Goal: Task Accomplishment & Management: Use online tool/utility

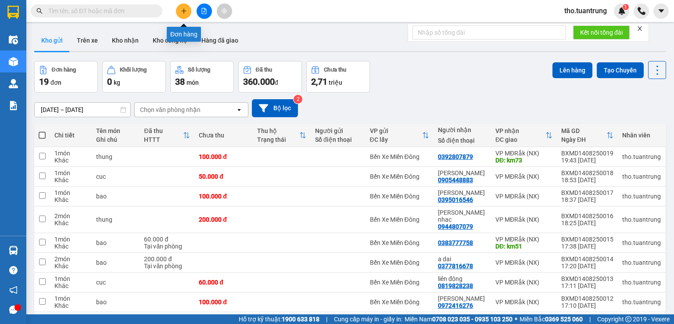
click at [183, 11] on icon "plus" at bounding box center [184, 11] width 6 height 6
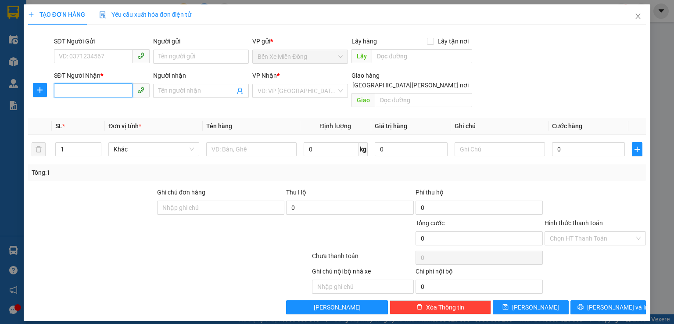
click at [81, 84] on input "SĐT Người Nhận *" at bounding box center [93, 90] width 79 height 14
type input "0868638299"
click at [300, 92] on input "search" at bounding box center [296, 90] width 79 height 13
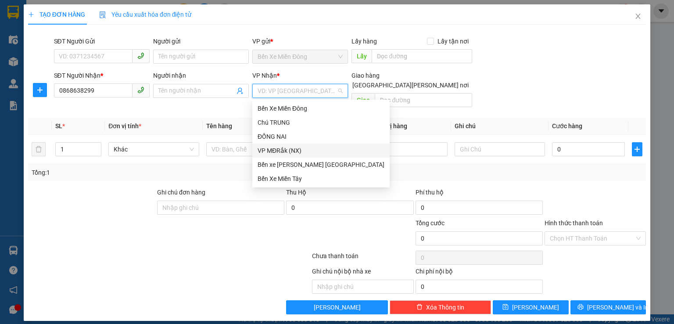
click at [288, 149] on div "VP MĐRắk (NX)" at bounding box center [320, 151] width 127 height 10
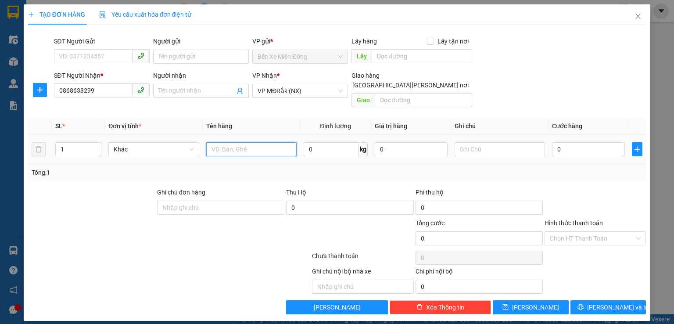
click at [264, 143] on input "text" at bounding box center [251, 149] width 90 height 14
type input "hop"
click at [565, 142] on input "0" at bounding box center [588, 149] width 73 height 14
type input "3"
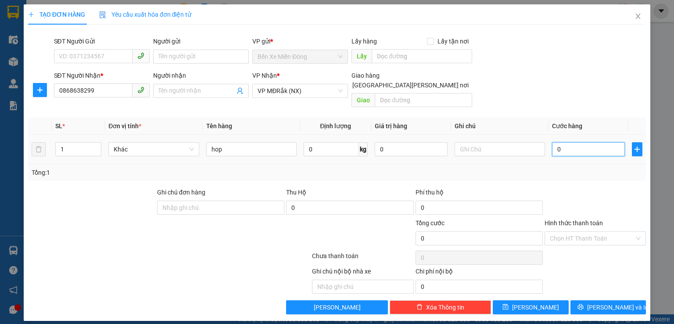
type input "3"
type input "30"
type input "300"
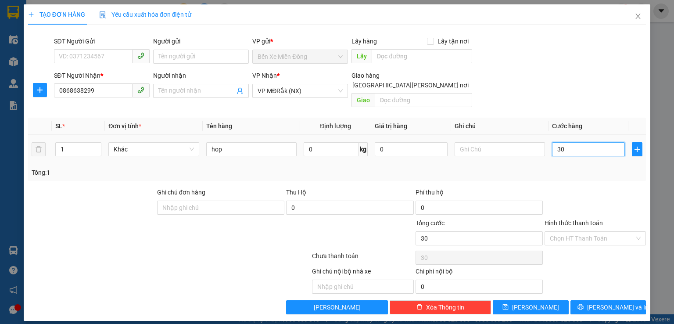
type input "300"
type input "3.000"
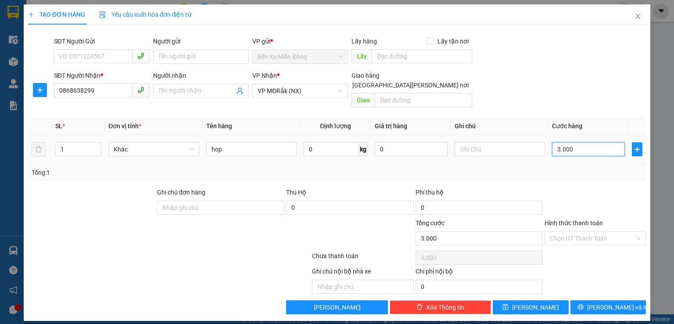
type input "30.000"
click at [569, 232] on input "Hình thức thanh toán" at bounding box center [592, 238] width 85 height 13
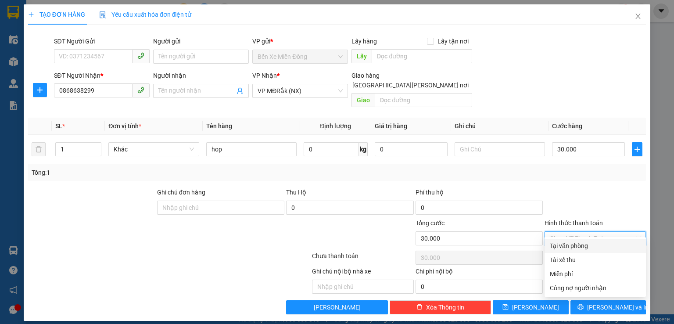
click at [571, 243] on div "Tại văn phòng" at bounding box center [595, 246] width 91 height 10
type input "0"
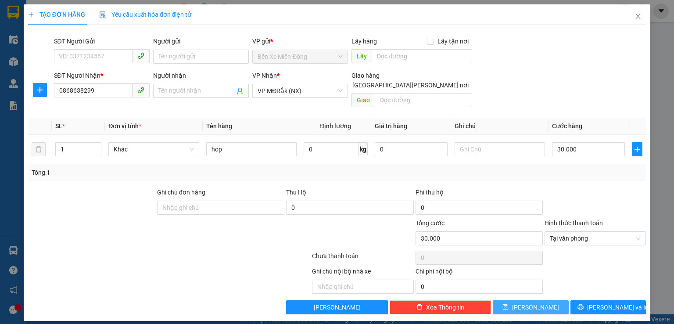
click at [546, 300] on button "[PERSON_NAME]" at bounding box center [531, 307] width 76 height 14
type input "0"
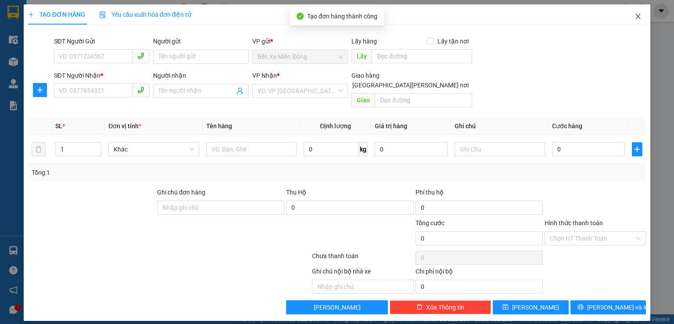
click at [631, 18] on span "Close" at bounding box center [637, 16] width 25 height 25
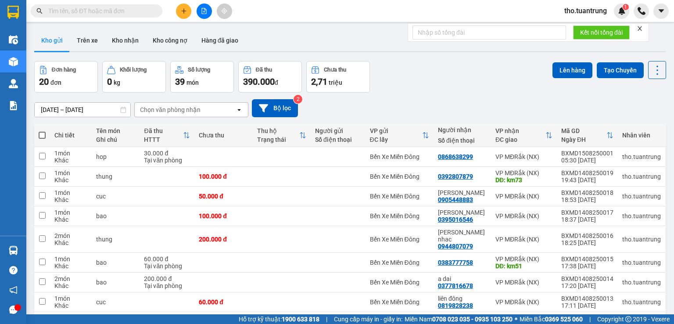
click at [42, 132] on span at bounding box center [42, 135] width 7 height 7
click at [42, 131] on input "checkbox" at bounding box center [42, 131] width 0 height 0
checkbox input "true"
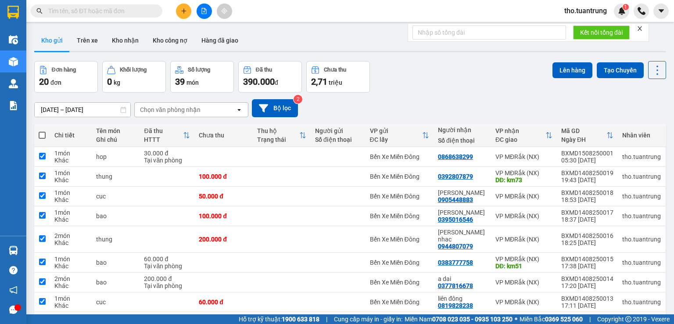
checkbox input "true"
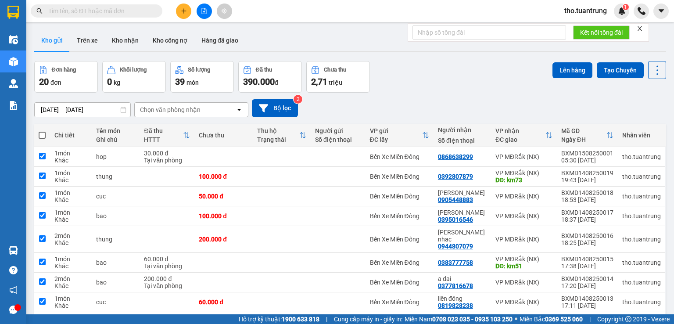
checkbox input "true"
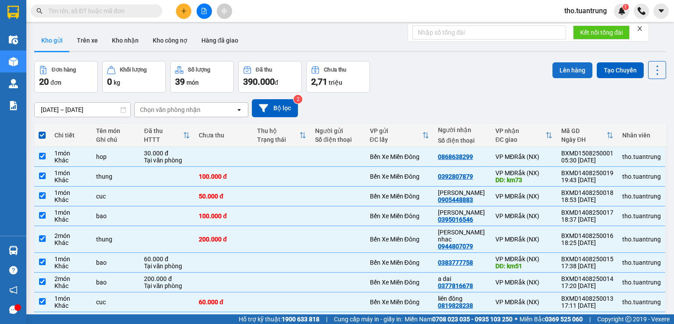
click at [557, 74] on button "Lên hàng" at bounding box center [572, 70] width 40 height 16
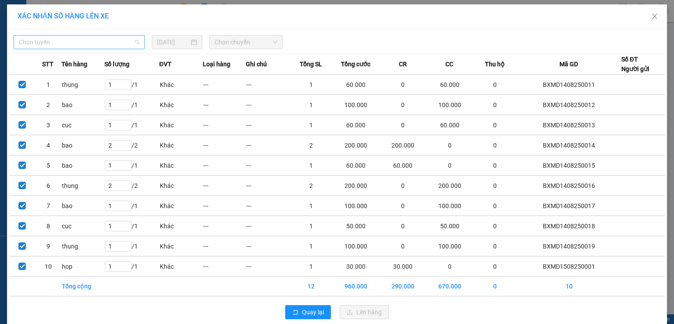
click at [112, 46] on span "Chọn tuyến" at bounding box center [79, 42] width 121 height 13
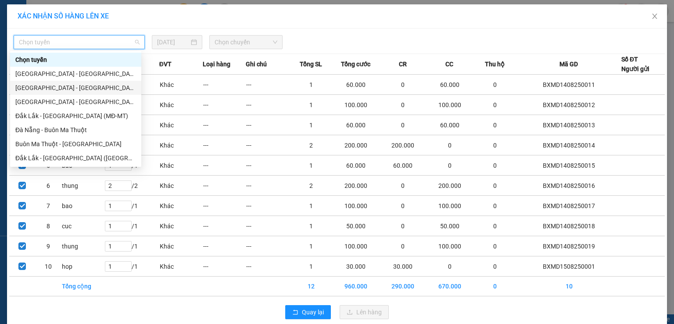
click at [79, 89] on div "[GEOGRAPHIC_DATA] - [GEOGRAPHIC_DATA] (MĐ)" at bounding box center [75, 88] width 121 height 10
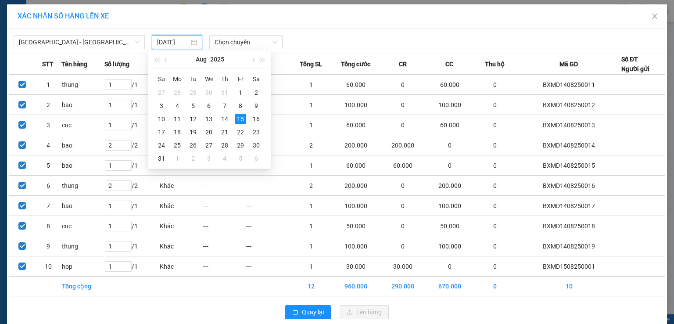
click at [167, 38] on input "[DATE]" at bounding box center [173, 42] width 32 height 10
click at [224, 118] on div "14" at bounding box center [224, 119] width 11 height 11
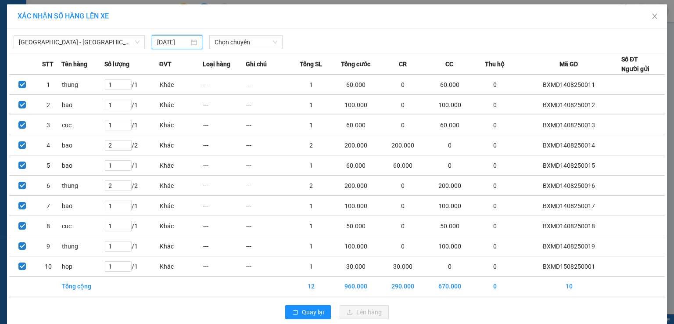
type input "[DATE]"
click at [231, 44] on span "Chọn chuyến" at bounding box center [245, 42] width 63 height 13
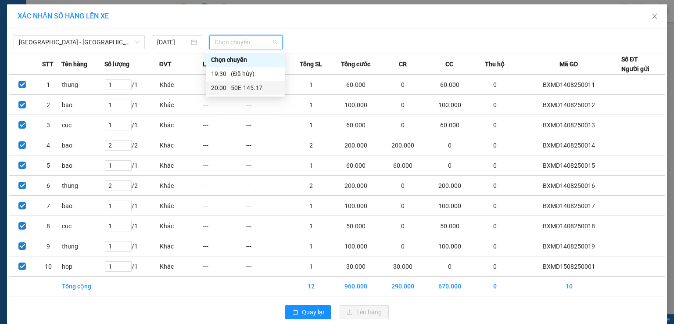
click at [243, 86] on div "20:00 - 50E-145.17" at bounding box center [245, 88] width 68 height 10
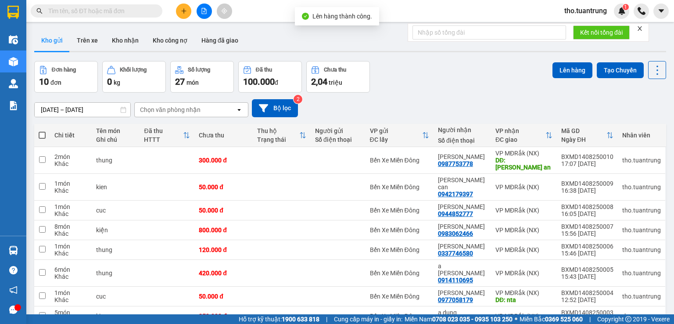
click at [42, 132] on span at bounding box center [42, 135] width 7 height 7
click at [42, 131] on input "checkbox" at bounding box center [42, 131] width 0 height 0
checkbox input "true"
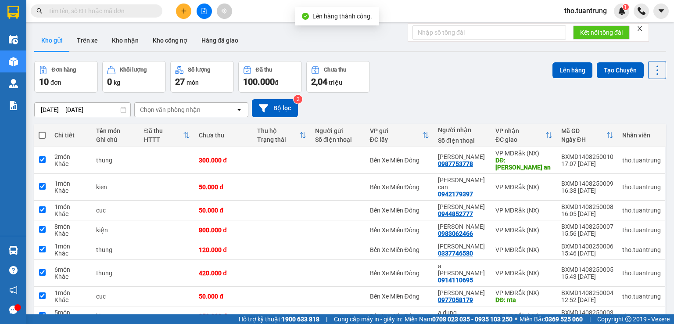
checkbox input "true"
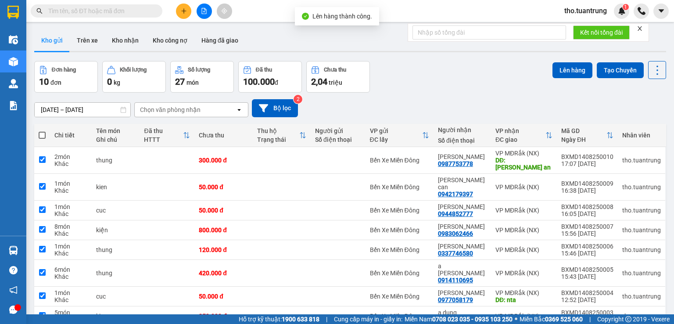
checkbox input "true"
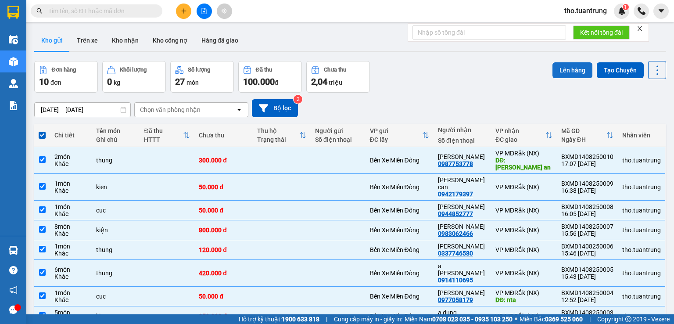
click at [555, 78] on button "Lên hàng" at bounding box center [572, 70] width 40 height 16
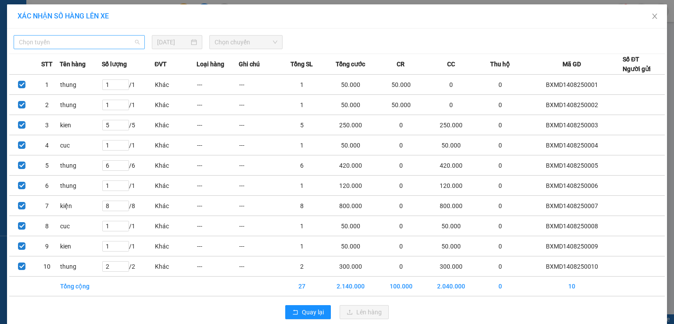
click at [94, 41] on span "Chọn tuyến" at bounding box center [79, 42] width 121 height 13
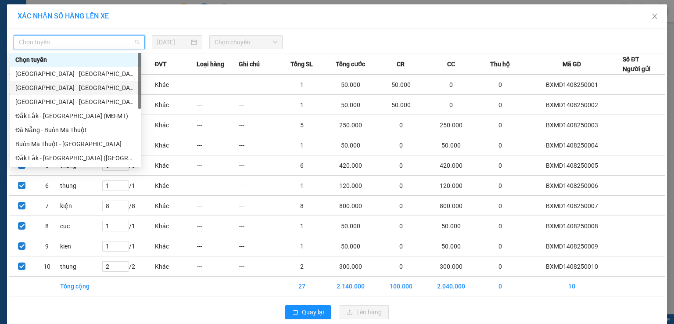
click at [76, 91] on div "[GEOGRAPHIC_DATA] - [GEOGRAPHIC_DATA] (MĐ)" at bounding box center [75, 88] width 121 height 10
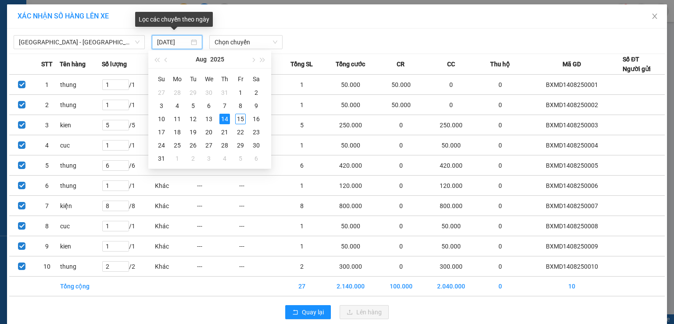
click at [161, 40] on input "[DATE]" at bounding box center [173, 42] width 32 height 10
click at [243, 44] on span "Chọn chuyến" at bounding box center [245, 42] width 63 height 13
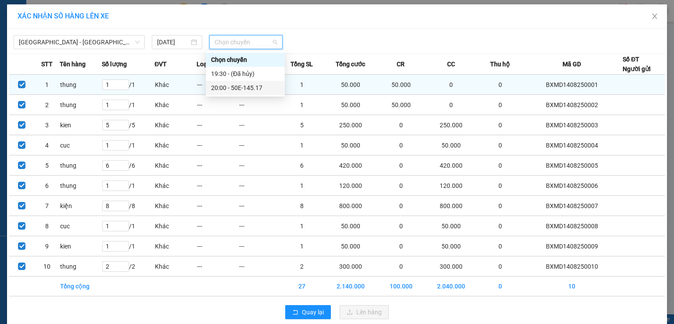
click at [254, 87] on div "20:00 - 50E-145.17" at bounding box center [245, 88] width 68 height 10
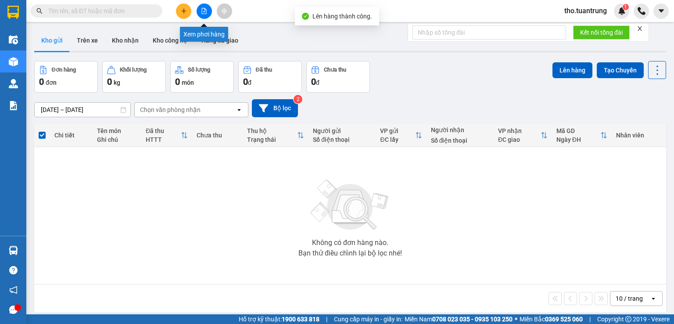
click at [202, 15] on button at bounding box center [204, 11] width 15 height 15
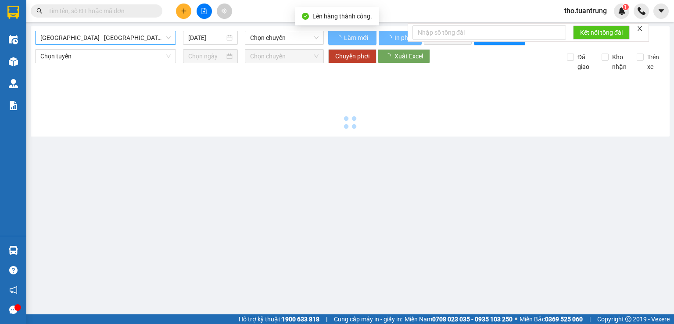
type input "[DATE]"
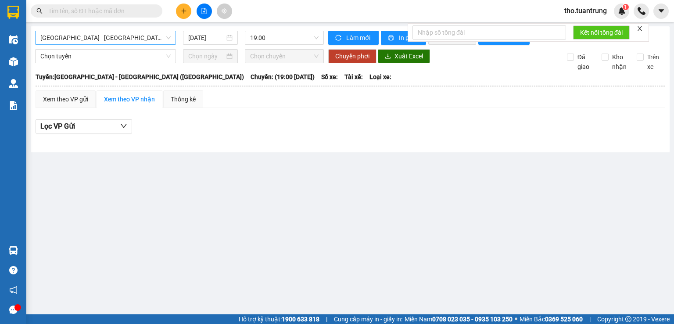
click at [105, 42] on span "[GEOGRAPHIC_DATA] - [GEOGRAPHIC_DATA] ([GEOGRAPHIC_DATA])" at bounding box center [105, 37] width 130 height 13
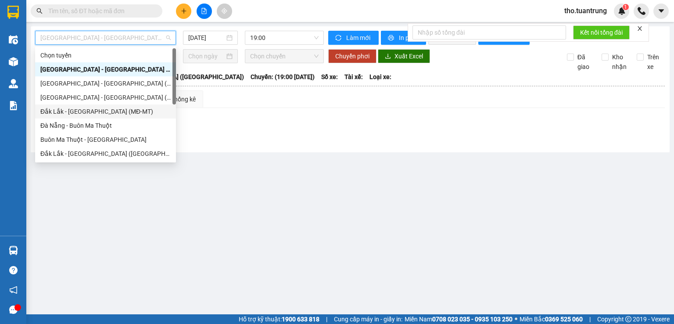
click at [89, 114] on div "Đắk Lắk - [GEOGRAPHIC_DATA] (MĐ-MT)" at bounding box center [105, 112] width 130 height 10
type input "[DATE]"
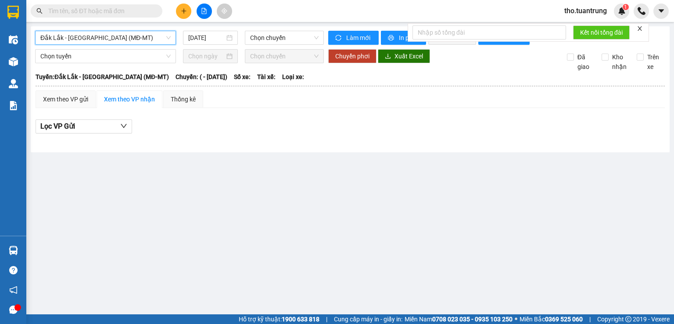
click at [130, 35] on span "Đắk Lắk - [GEOGRAPHIC_DATA] (MĐ-MT)" at bounding box center [105, 37] width 130 height 13
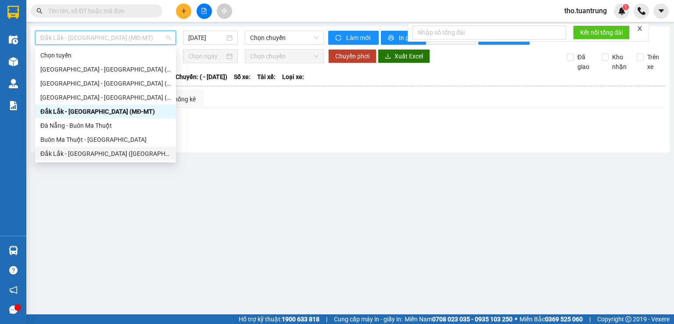
click at [81, 153] on div "Đắk Lắk - [GEOGRAPHIC_DATA] ([GEOGRAPHIC_DATA])" at bounding box center [105, 154] width 130 height 10
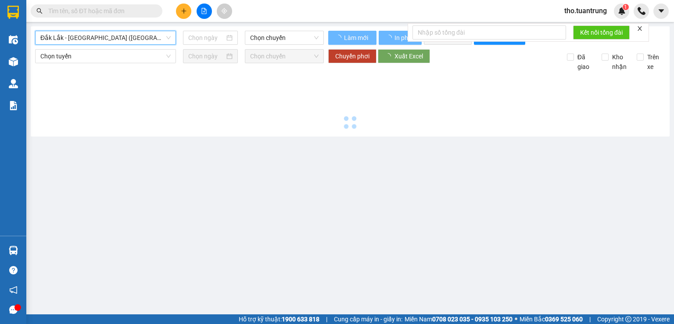
type input "[DATE]"
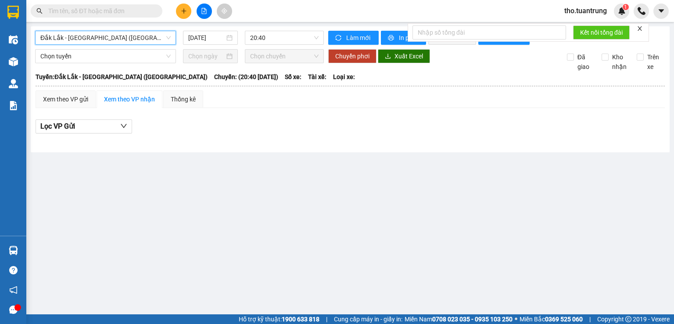
click at [121, 36] on span "Đắk Lắk - [GEOGRAPHIC_DATA] ([GEOGRAPHIC_DATA])" at bounding box center [105, 37] width 130 height 13
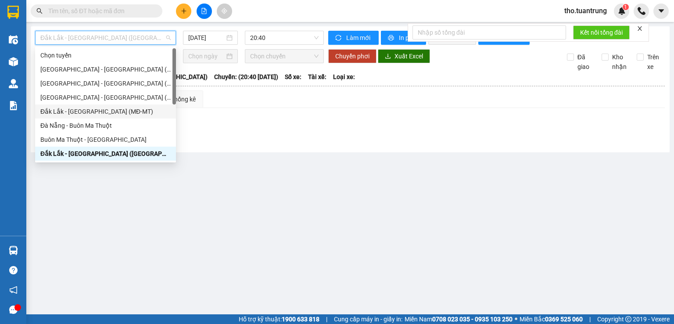
scroll to position [42, 0]
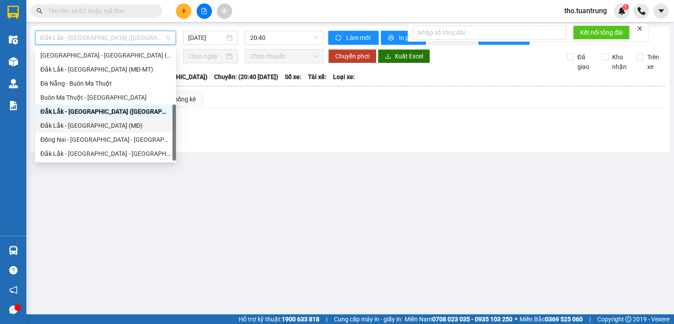
click at [93, 125] on div "Đắk Lắk - [GEOGRAPHIC_DATA] (MĐ)" at bounding box center [105, 126] width 130 height 10
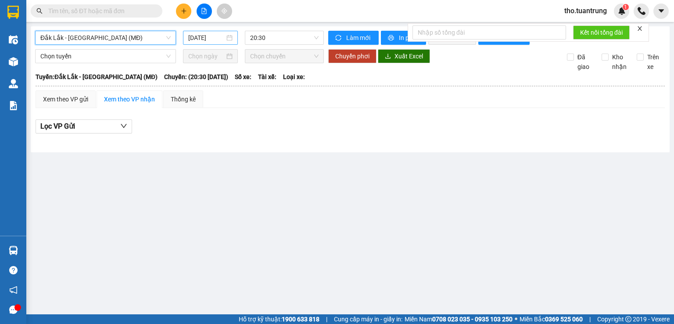
click at [202, 36] on input "[DATE]" at bounding box center [206, 38] width 36 height 10
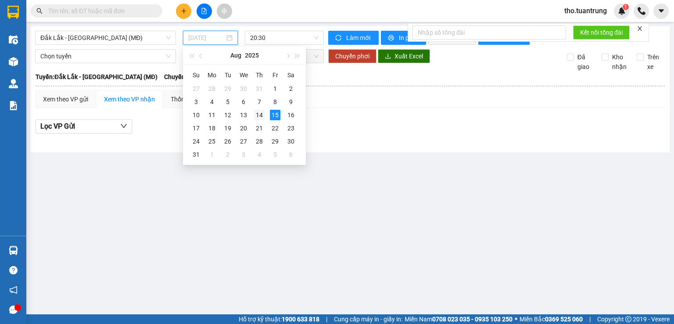
click at [262, 112] on div "14" at bounding box center [259, 115] width 11 height 11
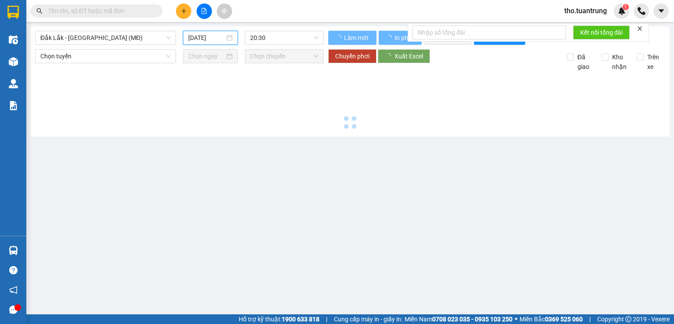
type input "[DATE]"
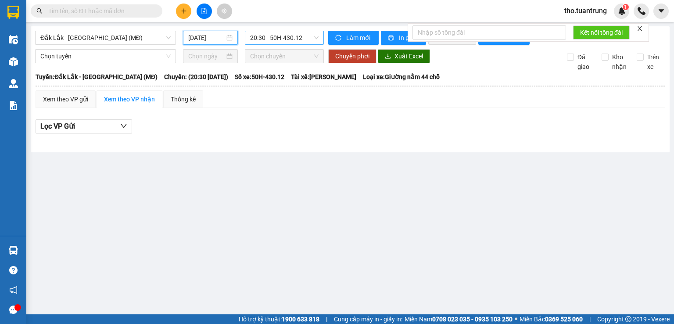
click at [300, 34] on span "20:30 - 50H-430.12" at bounding box center [284, 37] width 69 height 13
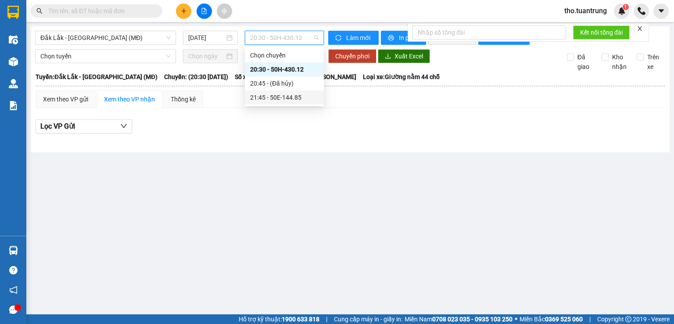
click at [288, 93] on div "21:45 - 50E-144.85" at bounding box center [284, 98] width 68 height 10
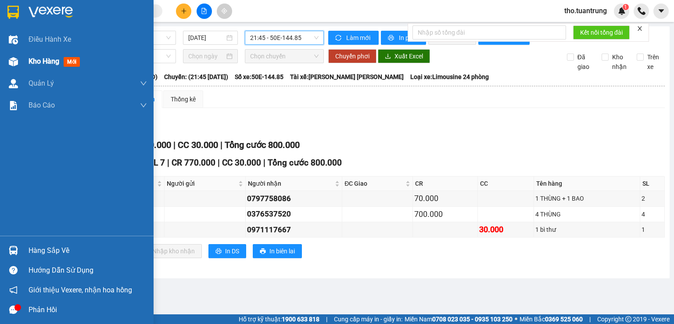
click at [21, 58] on div "Kho hàng mới" at bounding box center [77, 61] width 154 height 22
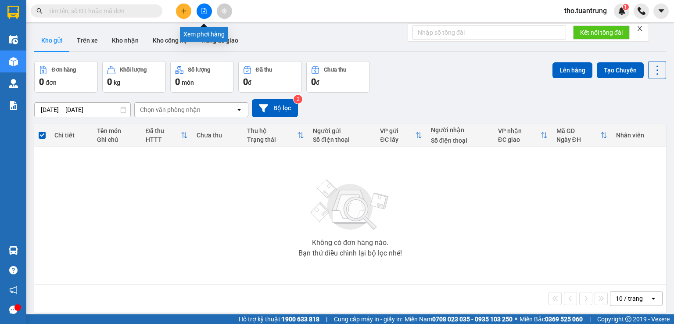
click at [204, 13] on icon "file-add" at bounding box center [204, 11] width 6 height 6
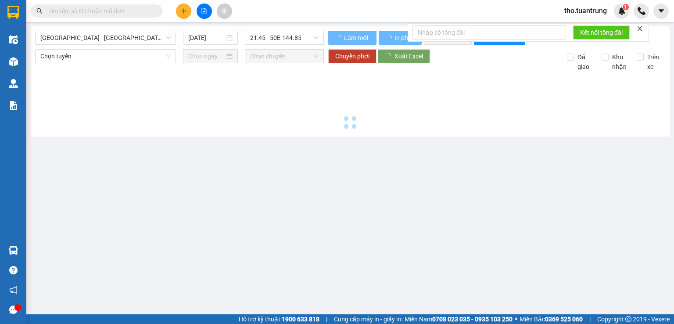
type input "[DATE]"
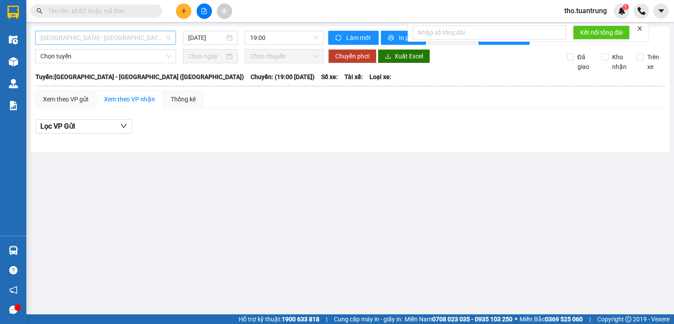
click at [138, 39] on span "[GEOGRAPHIC_DATA] - [GEOGRAPHIC_DATA] ([GEOGRAPHIC_DATA])" at bounding box center [105, 37] width 130 height 13
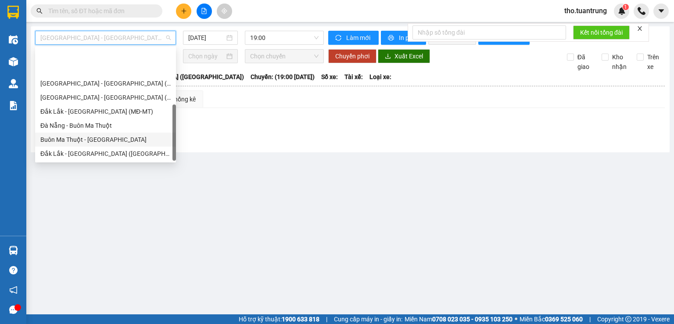
scroll to position [42, 0]
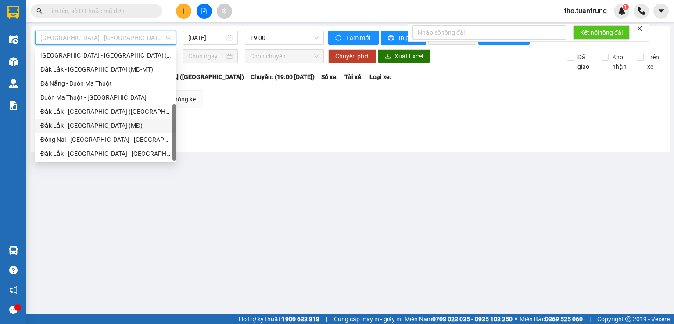
click at [94, 123] on div "Đắk Lắk - [GEOGRAPHIC_DATA] (MĐ)" at bounding box center [105, 126] width 130 height 10
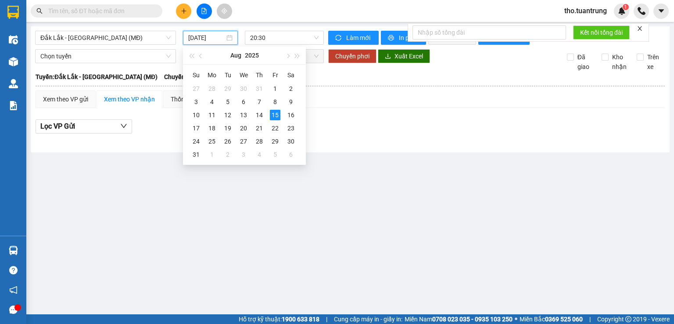
click at [197, 35] on input "[DATE]" at bounding box center [206, 38] width 36 height 10
click at [249, 113] on td "13" at bounding box center [244, 114] width 16 height 13
type input "[DATE]"
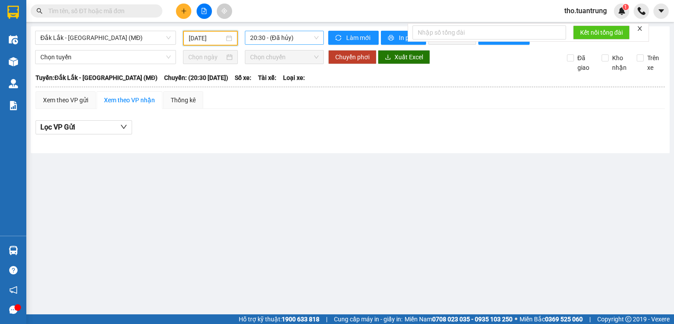
click at [286, 36] on span "20:30 - (Đã [PERSON_NAME])" at bounding box center [284, 37] width 69 height 13
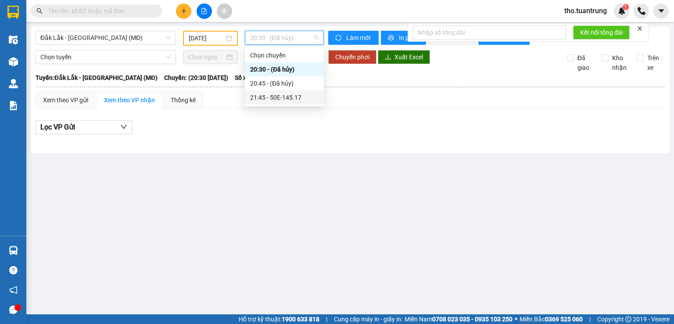
click at [289, 98] on div "21:45 - 50E-145.17" at bounding box center [284, 98] width 68 height 10
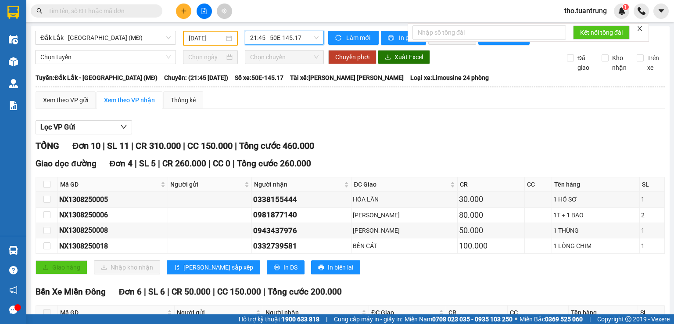
scroll to position [147, 0]
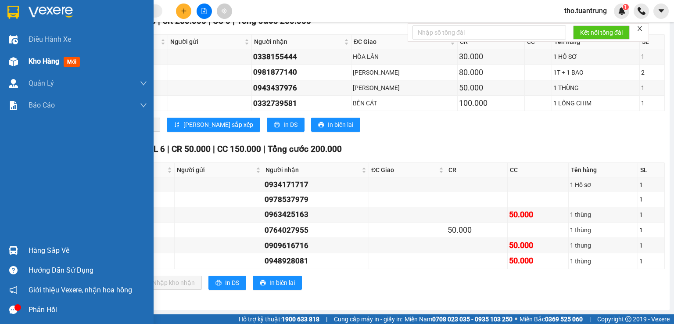
click at [44, 62] on span "Kho hàng" at bounding box center [44, 61] width 31 height 8
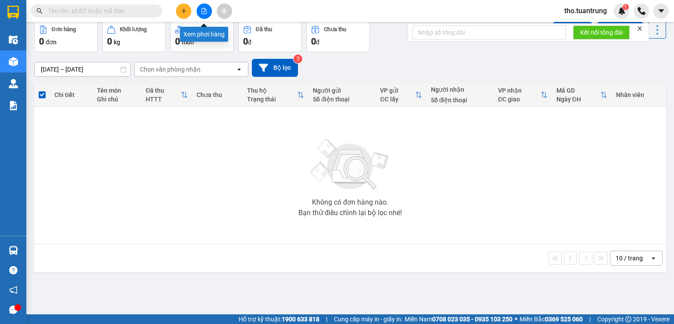
click at [200, 10] on button at bounding box center [204, 11] width 15 height 15
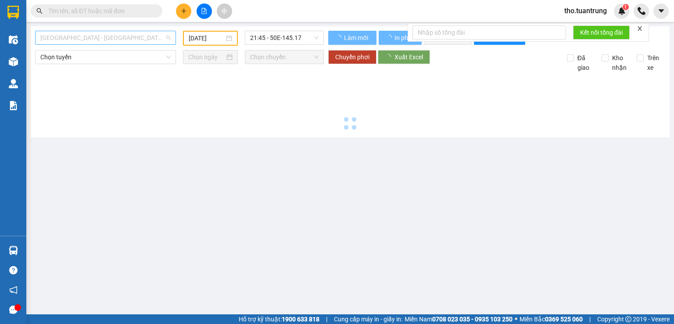
click at [128, 36] on span "[GEOGRAPHIC_DATA] - [GEOGRAPHIC_DATA] ([GEOGRAPHIC_DATA])" at bounding box center [105, 37] width 130 height 13
type input "[DATE]"
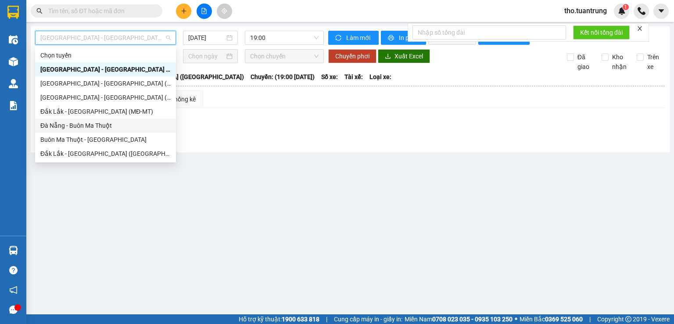
scroll to position [42, 0]
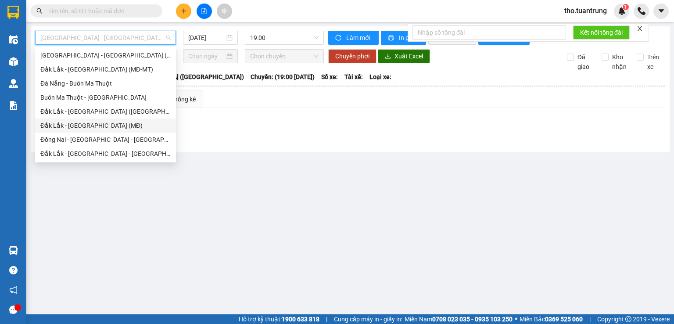
click at [96, 123] on div "Đắk Lắk - [GEOGRAPHIC_DATA] (MĐ)" at bounding box center [105, 126] width 130 height 10
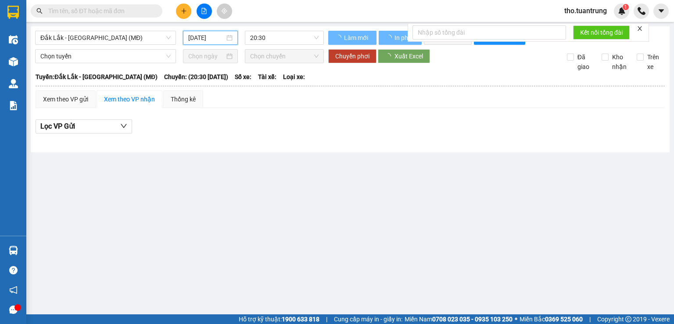
click at [195, 41] on input "[DATE]" at bounding box center [206, 38] width 36 height 10
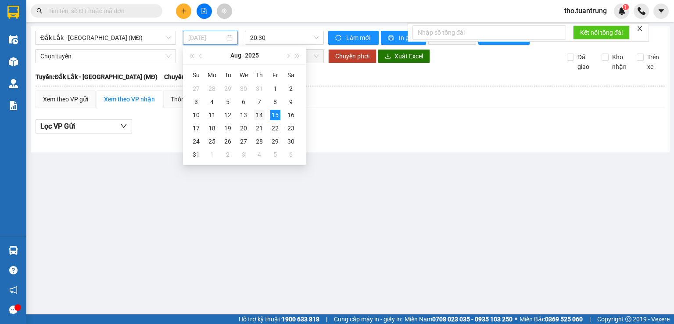
click at [256, 113] on div "14" at bounding box center [259, 115] width 11 height 11
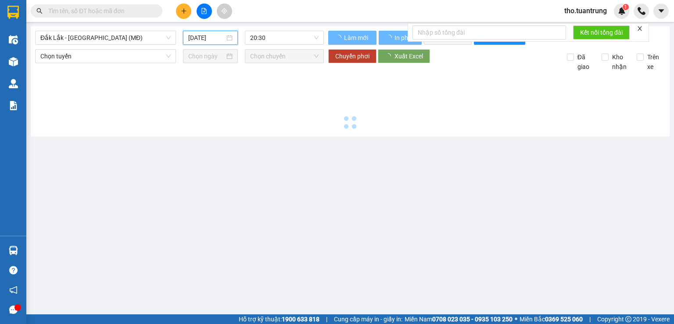
type input "[DATE]"
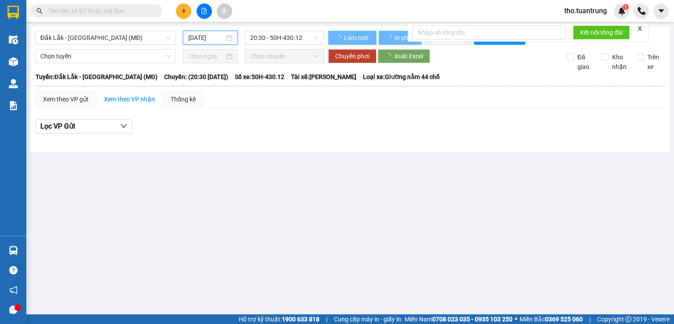
click at [270, 29] on div "[GEOGRAPHIC_DATA] - [GEOGRAPHIC_DATA] (MĐ) [DATE] 20:30 - 50H-430.12 [PERSON_NA…" at bounding box center [350, 89] width 639 height 126
drag, startPoint x: 272, startPoint y: 36, endPoint x: 273, endPoint y: 43, distance: 7.1
click at [272, 36] on span "20:30 - 50H-430.12" at bounding box center [284, 37] width 69 height 13
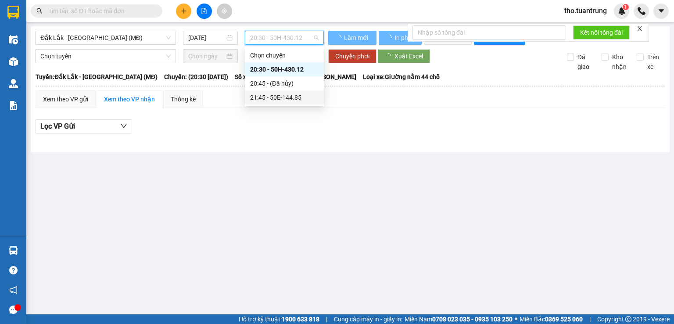
click at [293, 97] on div "21:45 - 50E-144.85" at bounding box center [284, 98] width 68 height 10
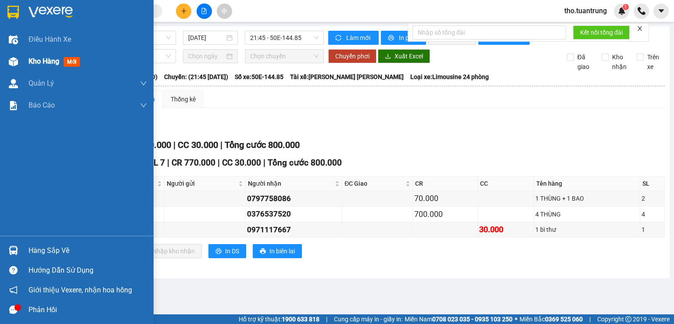
click at [21, 64] on div "Kho hàng mới" at bounding box center [77, 61] width 154 height 22
